Goal: Task Accomplishment & Management: Use online tool/utility

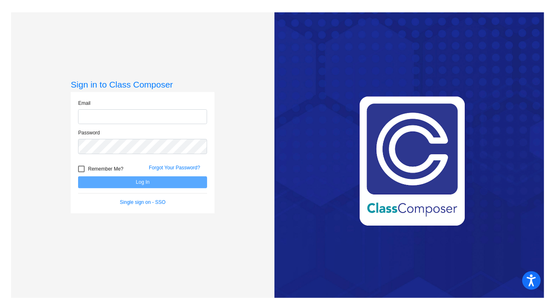
type input "[EMAIL_ADDRESS][DOMAIN_NAME]"
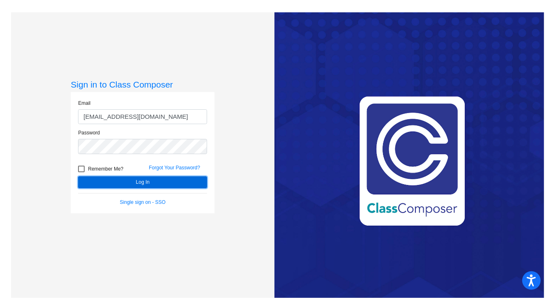
click at [131, 179] on button "Log In" at bounding box center [142, 182] width 129 height 12
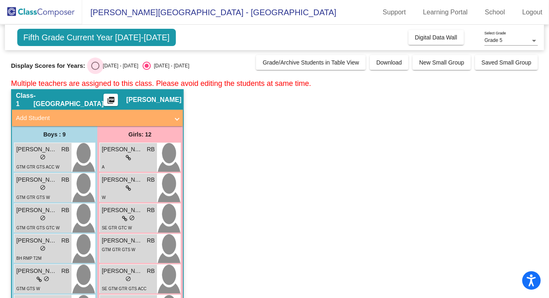
click at [94, 66] on div "Select an option" at bounding box center [95, 66] width 8 height 8
click at [95, 70] on input "[DATE] - [DATE]" at bounding box center [95, 70] width 0 height 0
radio input "true"
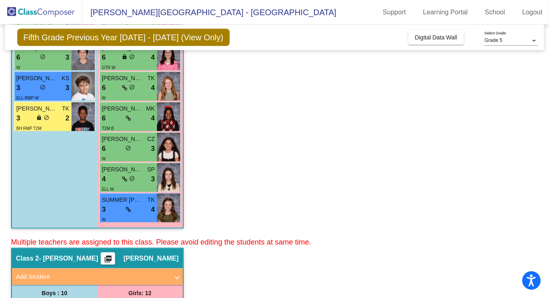
scroll to position [285, 0]
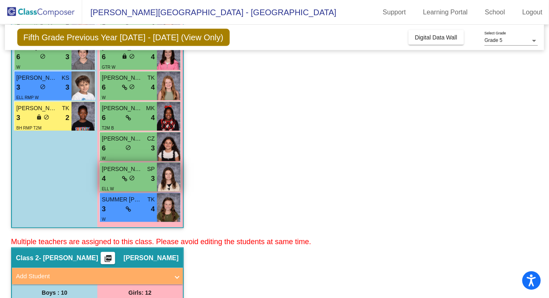
click at [146, 174] on div "4 lock do_not_disturb_alt 3" at bounding box center [128, 179] width 53 height 11
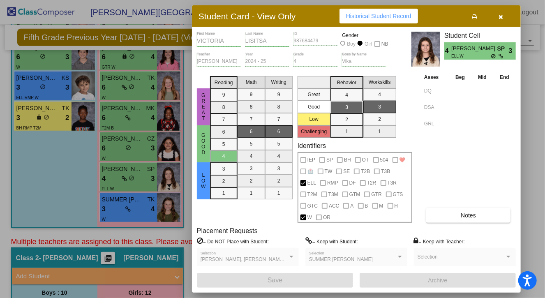
click at [500, 18] on icon "button" at bounding box center [501, 17] width 5 height 6
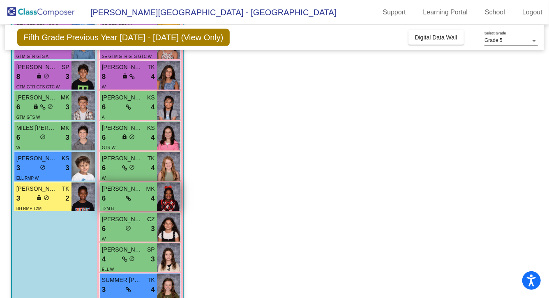
scroll to position [202, 0]
